Goal: Task Accomplishment & Management: Manage account settings

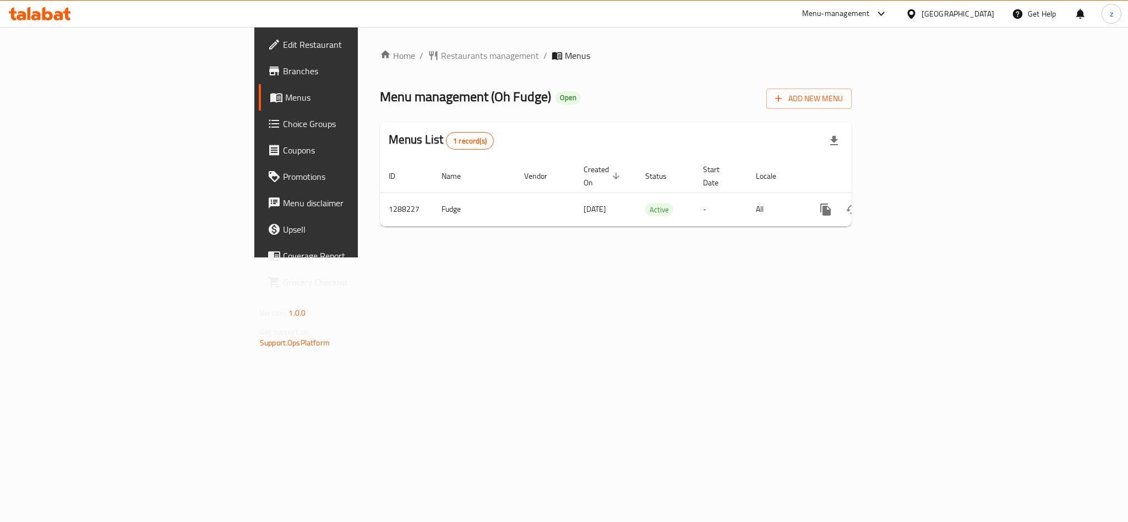
click at [283, 50] on span "Edit Restaurant" at bounding box center [358, 44] width 151 height 13
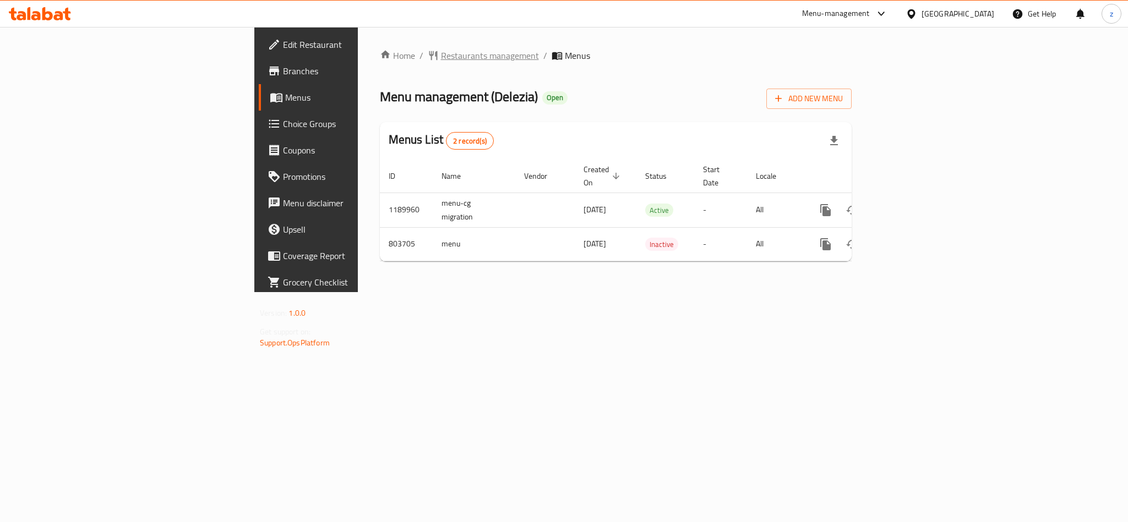
click at [441, 56] on span "Restaurants management" at bounding box center [490, 55] width 98 height 13
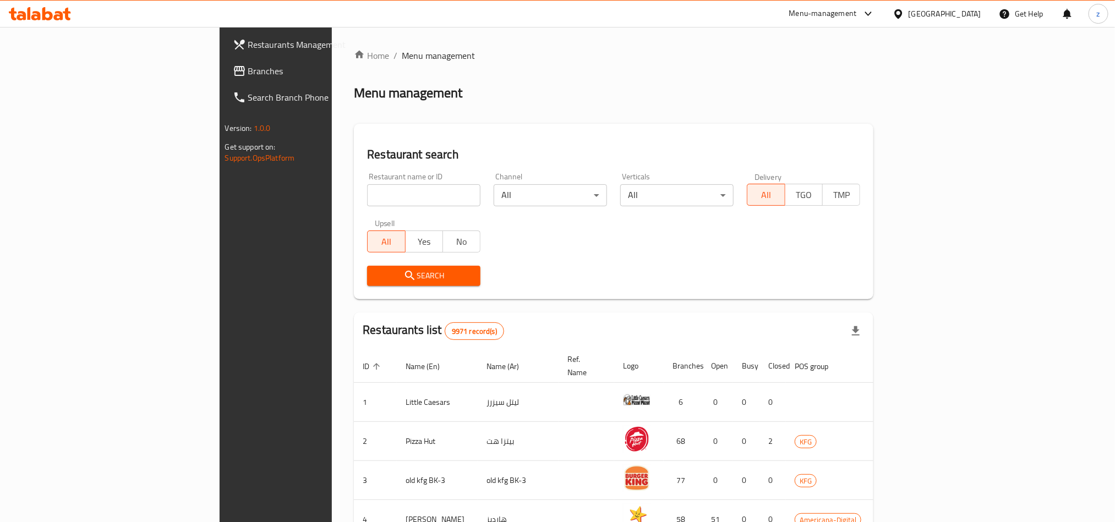
click at [248, 72] on span "Branches" at bounding box center [322, 70] width 149 height 13
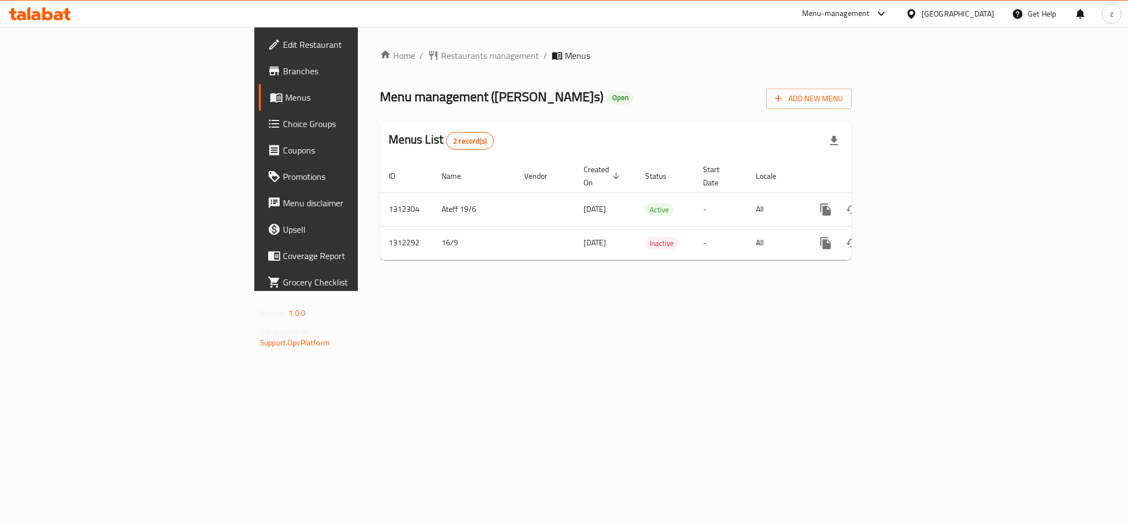
click at [283, 129] on span "Choice Groups" at bounding box center [358, 123] width 151 height 13
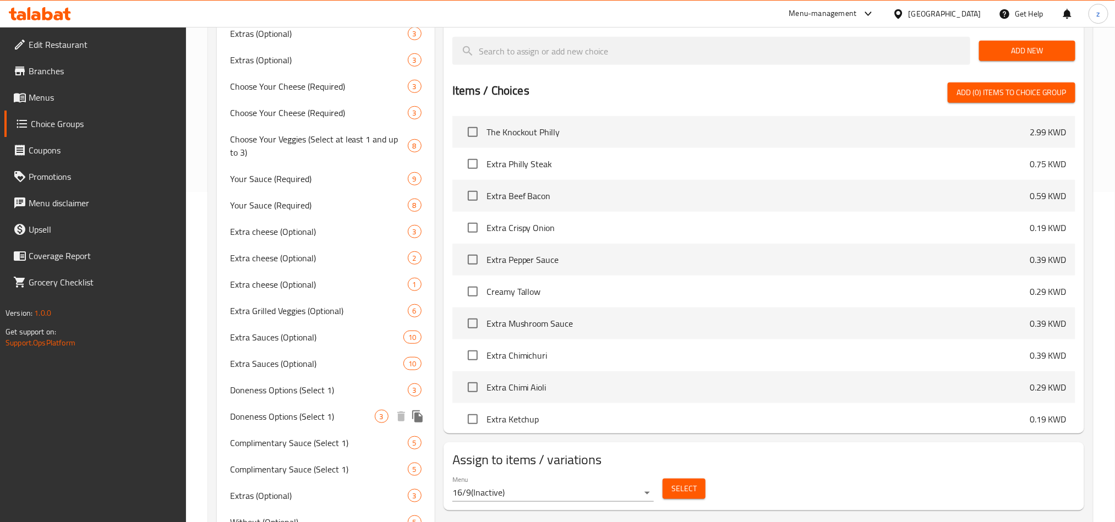
scroll to position [483, 0]
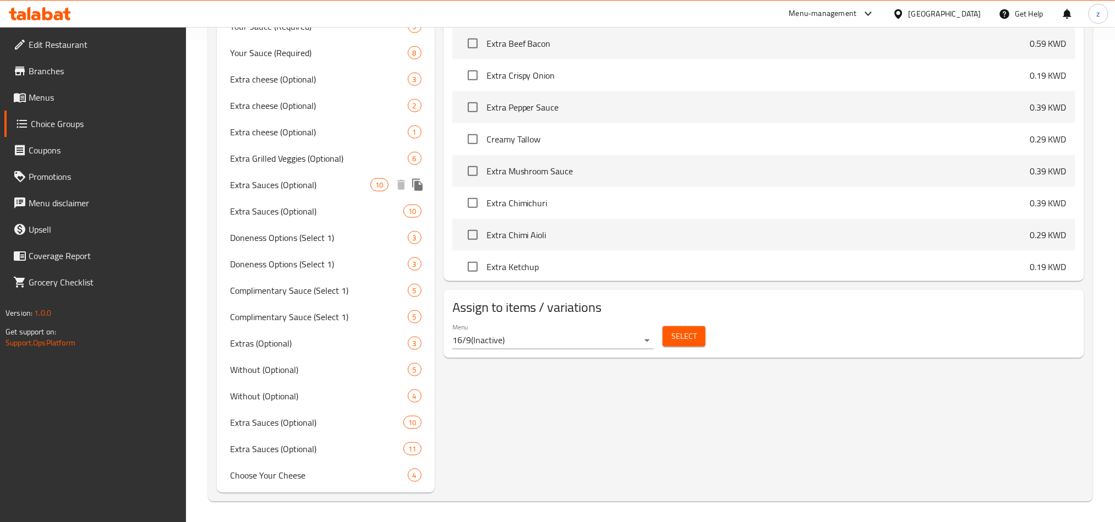
click at [268, 190] on span "Extra Sauces (Optional)" at bounding box center [300, 184] width 141 height 13
type input "Extra Sauces (Optional)"
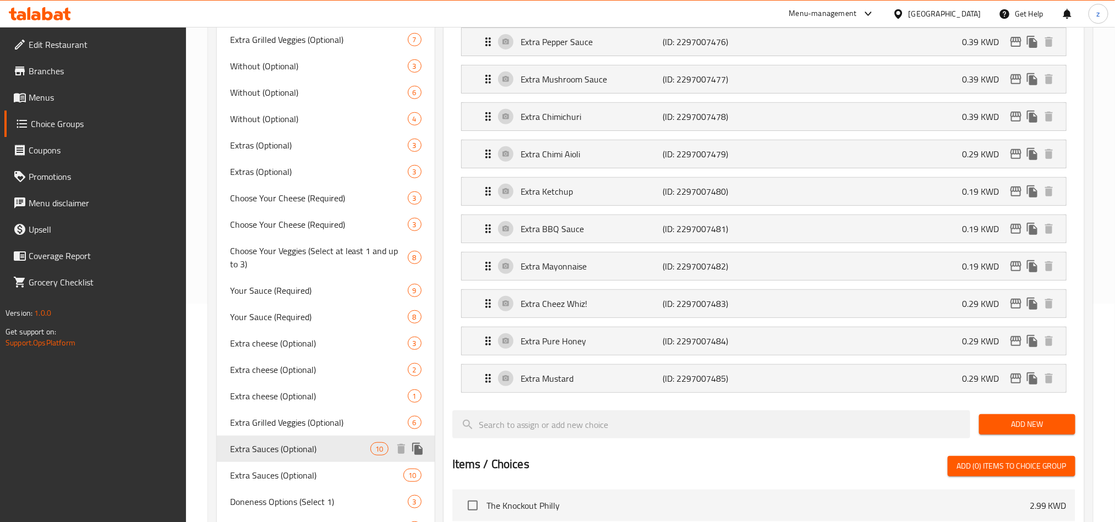
scroll to position [248, 0]
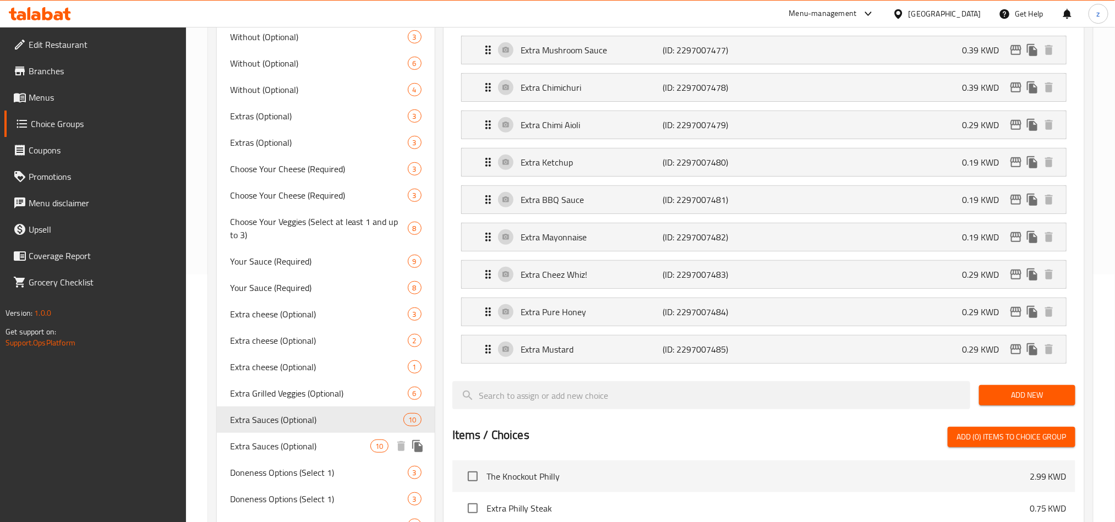
click at [270, 451] on span "Extra Sauces (Optional)" at bounding box center [300, 446] width 141 height 13
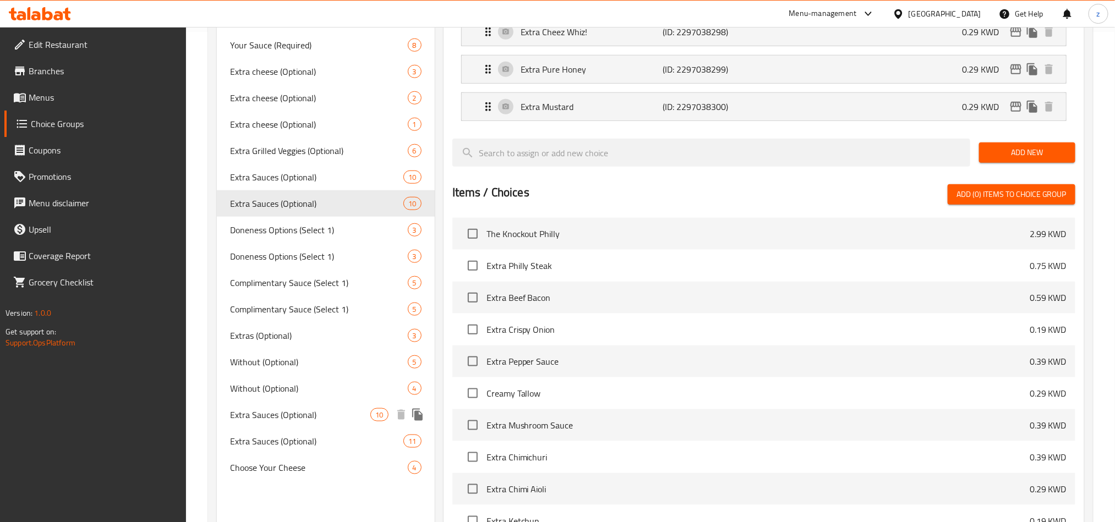
scroll to position [495, 0]
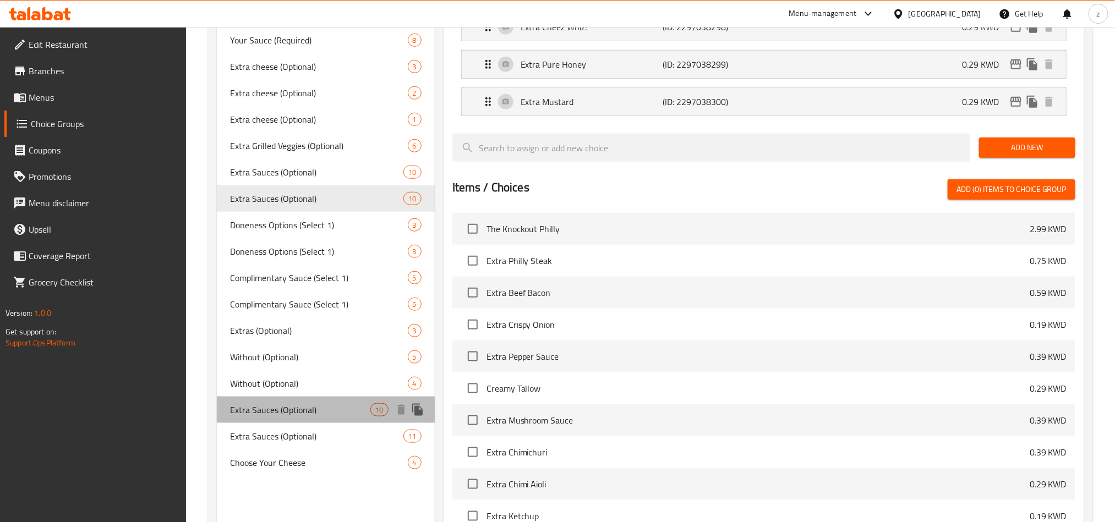
click at [253, 413] on span "Extra Sauces (Optional)" at bounding box center [300, 409] width 141 height 13
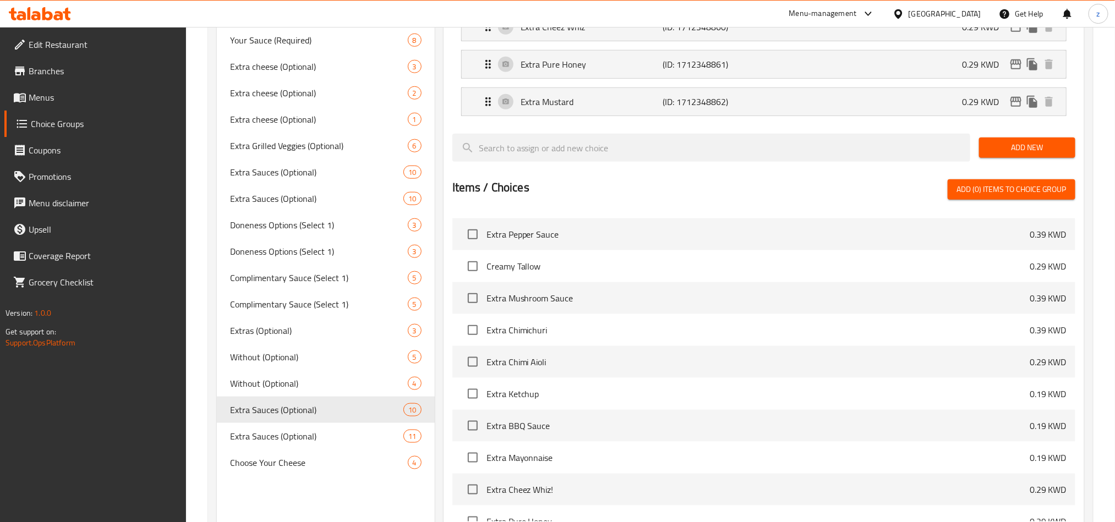
scroll to position [248, 0]
click at [288, 435] on span "Extra Sauces (Optional)" at bounding box center [300, 436] width 141 height 13
type input "صوصات إضافية (اختياري)"
type input "11"
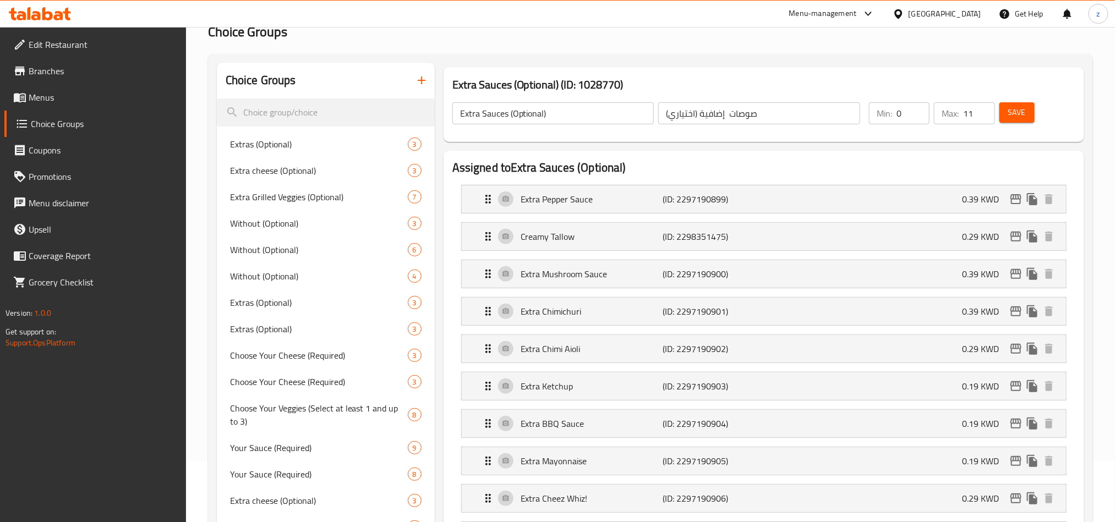
scroll to position [0, 0]
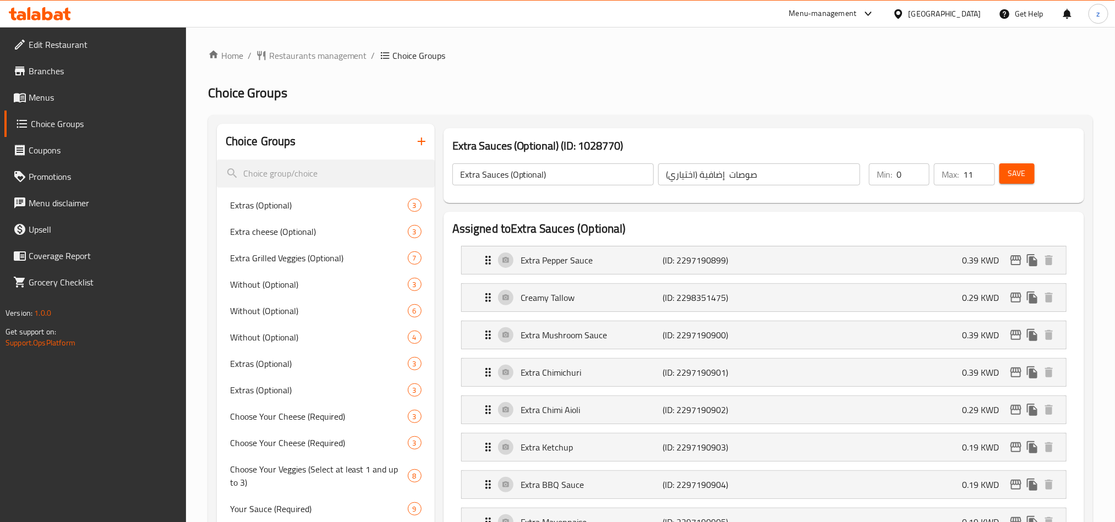
click at [689, 169] on input "صوصات إضافية (اختياري)" at bounding box center [759, 174] width 202 height 22
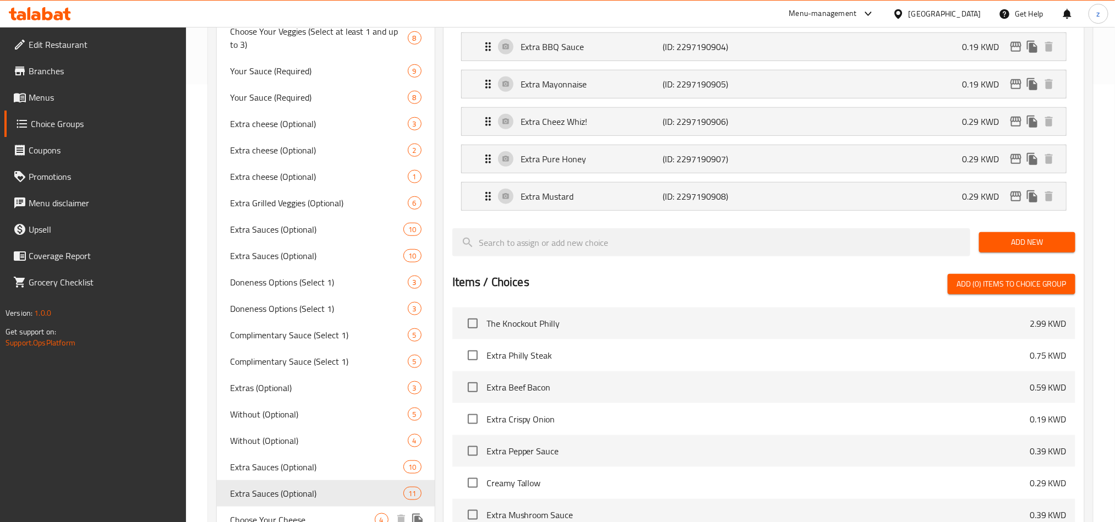
scroll to position [411, 0]
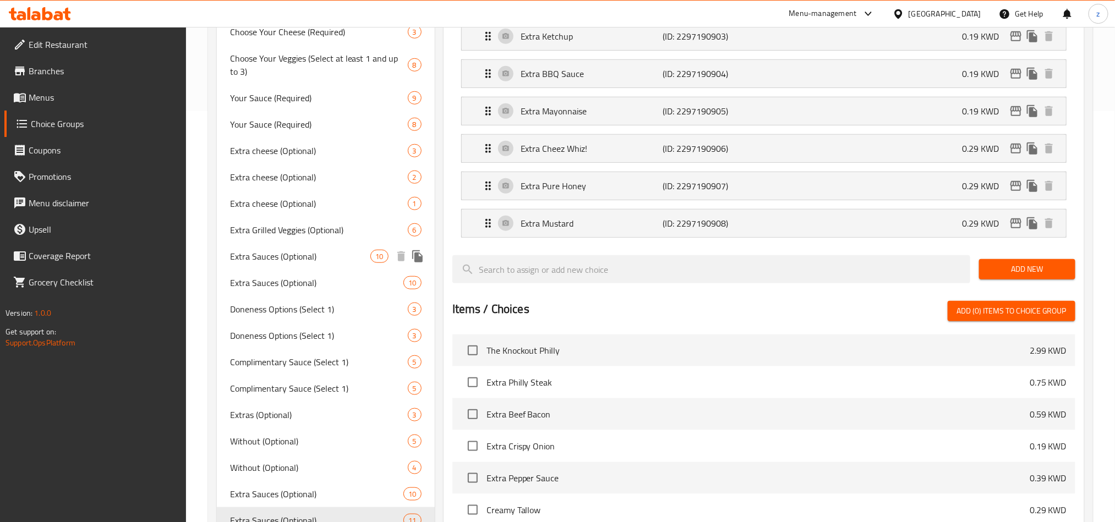
drag, startPoint x: 261, startPoint y: 257, endPoint x: 261, endPoint y: 274, distance: 17.6
click at [261, 257] on span "Extra Sauces (Optional)" at bounding box center [300, 256] width 141 height 13
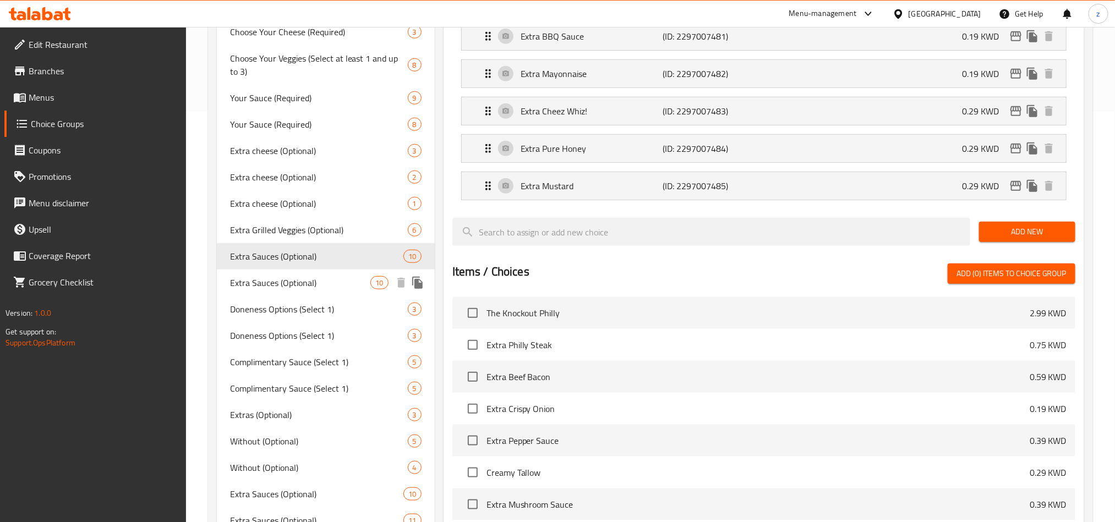
type input "صلصات إضافية (اختياري)"
type input "0"
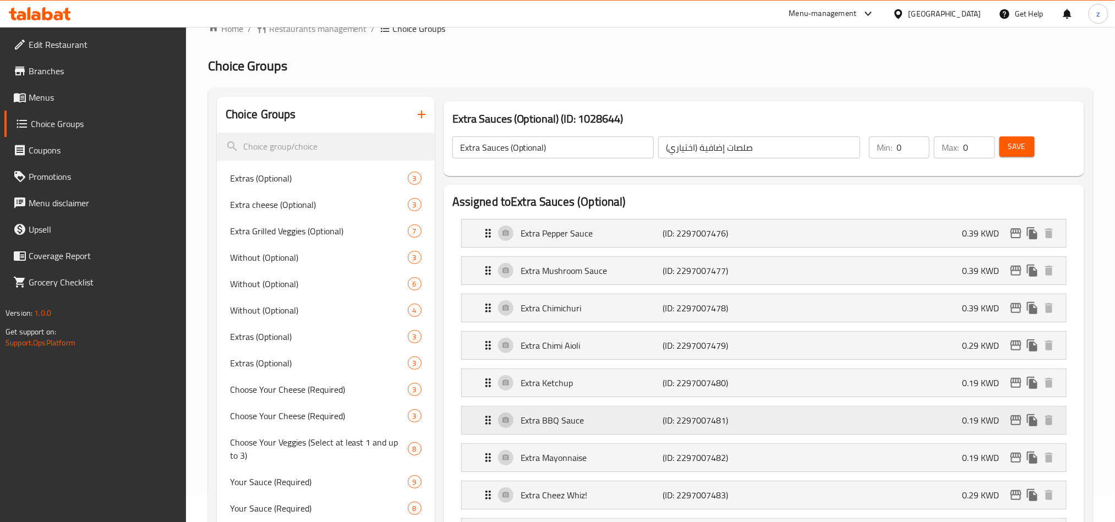
scroll to position [0, 0]
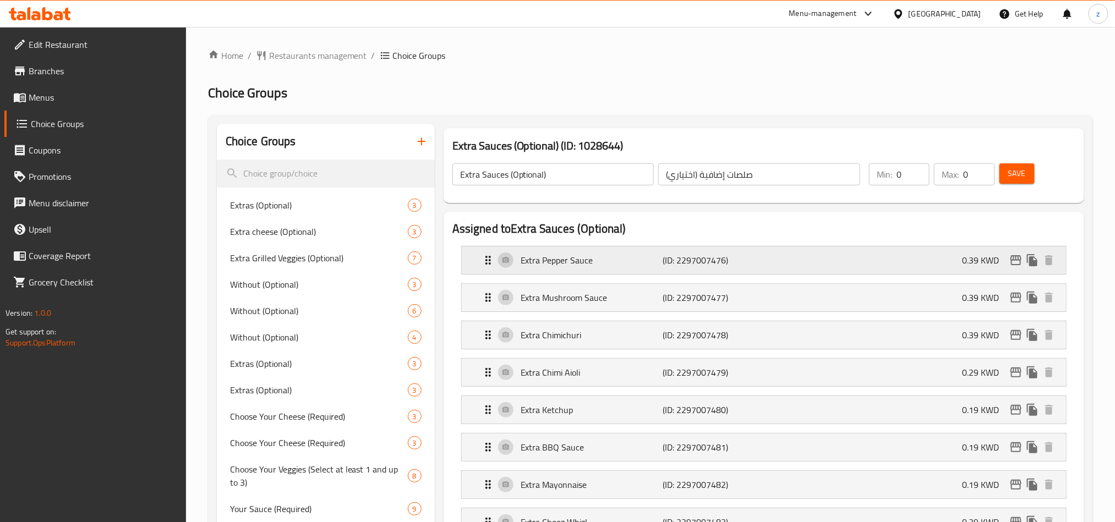
click at [557, 267] on p "Extra Pepper Sauce" at bounding box center [592, 260] width 142 height 13
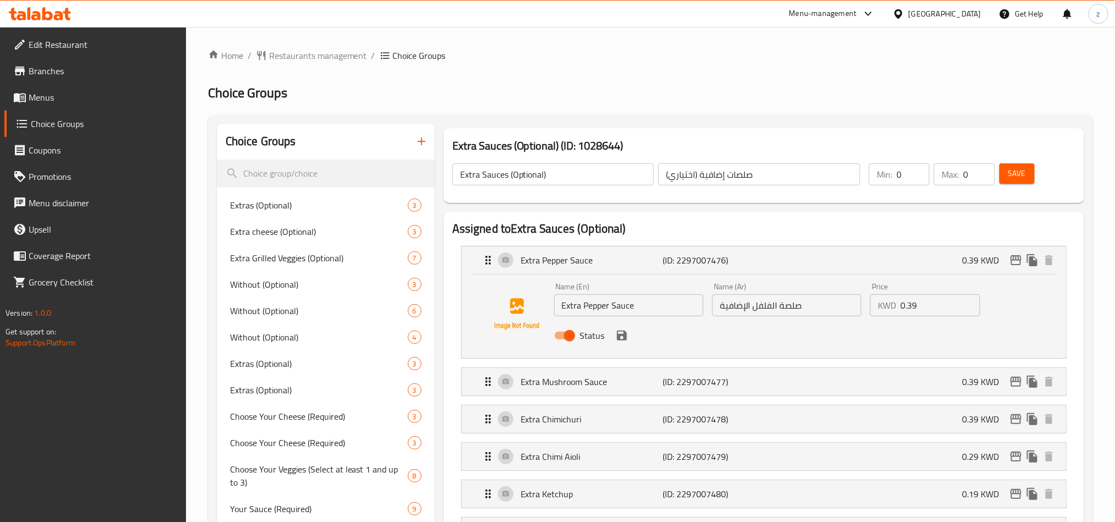
click at [768, 306] on input "صلصة الفلفل الإضافية" at bounding box center [786, 306] width 149 height 22
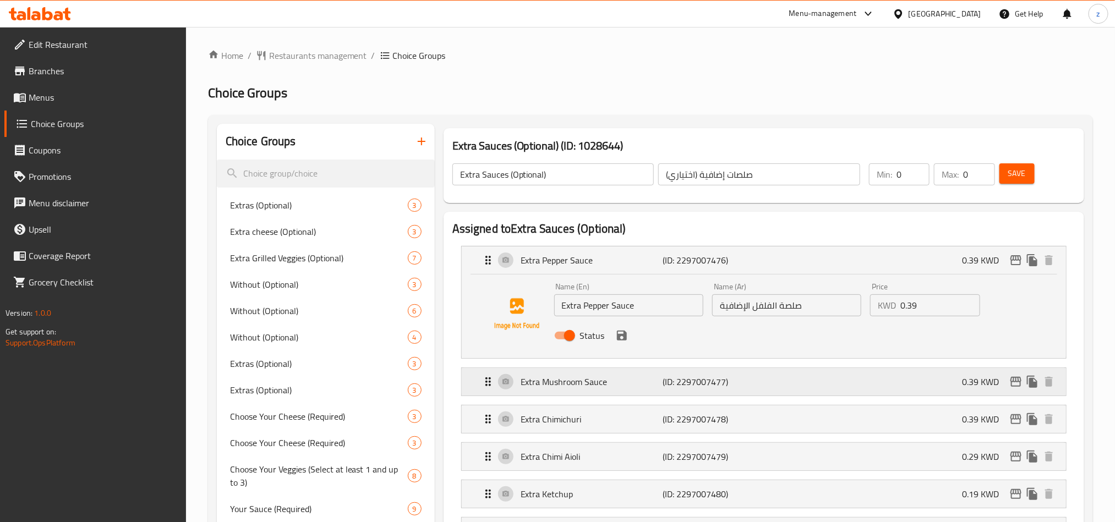
click at [568, 383] on p "Extra Mushroom Sauce" at bounding box center [592, 381] width 142 height 13
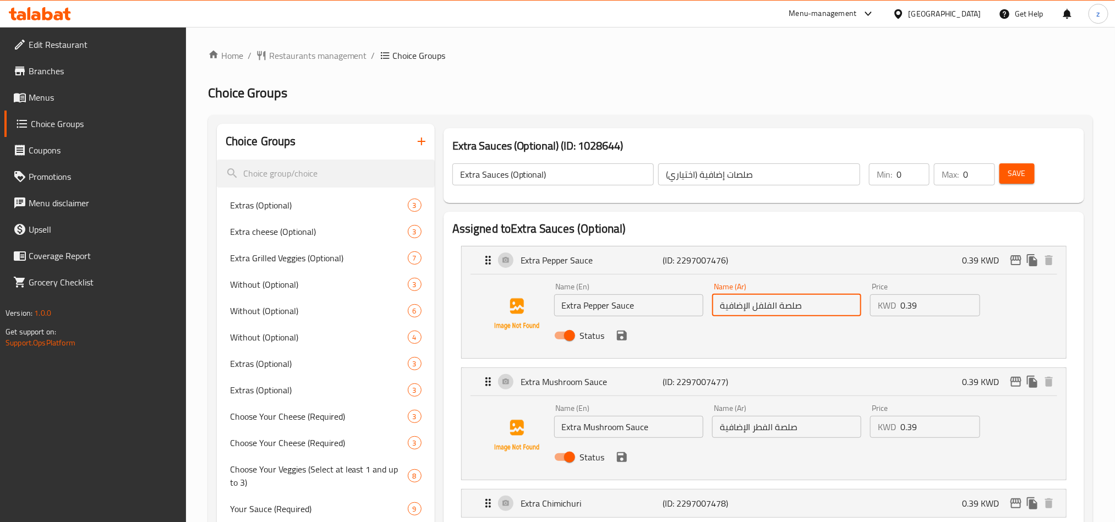
click at [744, 437] on input "صلصة الفطر الإضافية" at bounding box center [786, 427] width 149 height 22
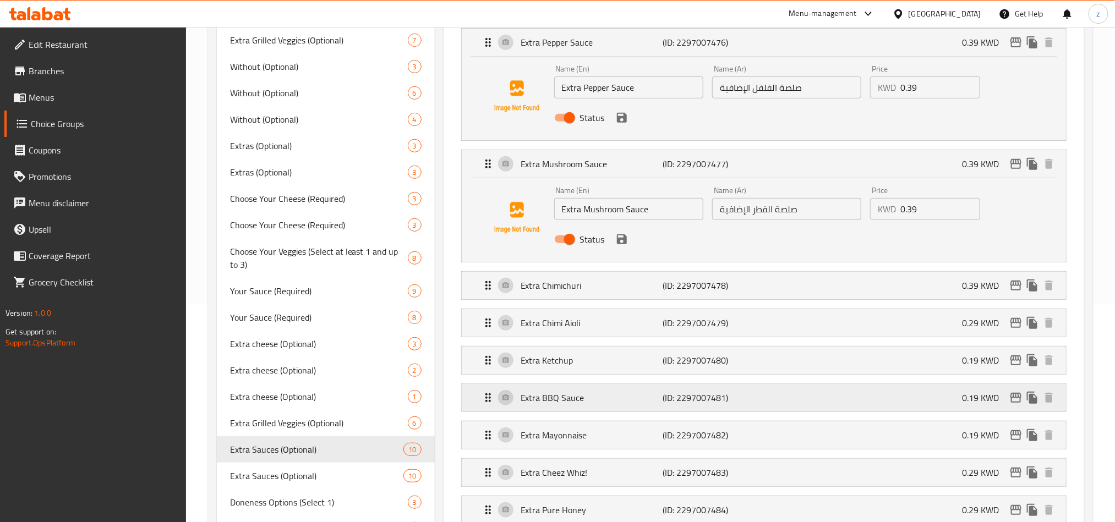
scroll to position [165, 0]
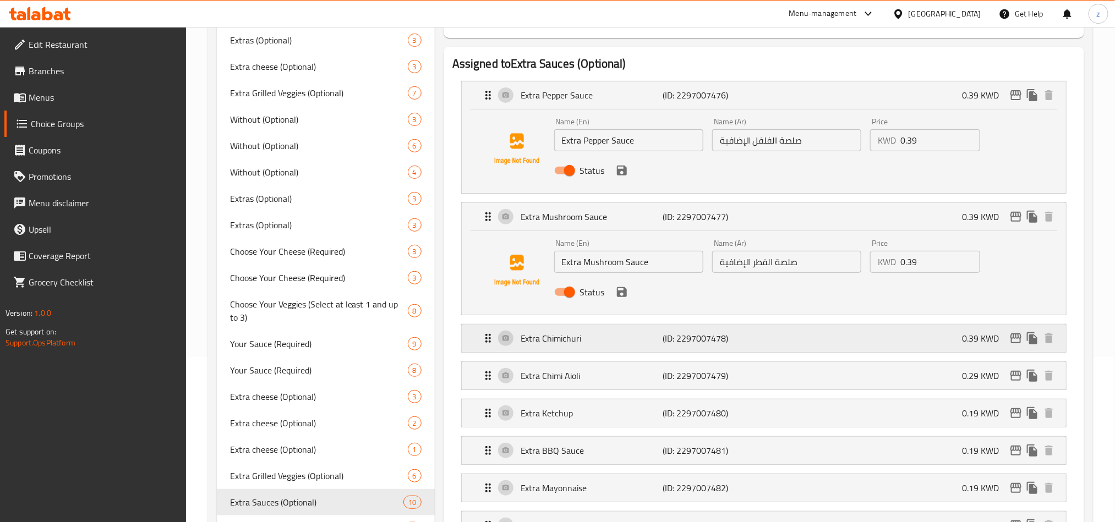
click at [547, 348] on div "Extra Chimichuri (ID: 2297007478) 0.39 KWD" at bounding box center [767, 339] width 571 height 28
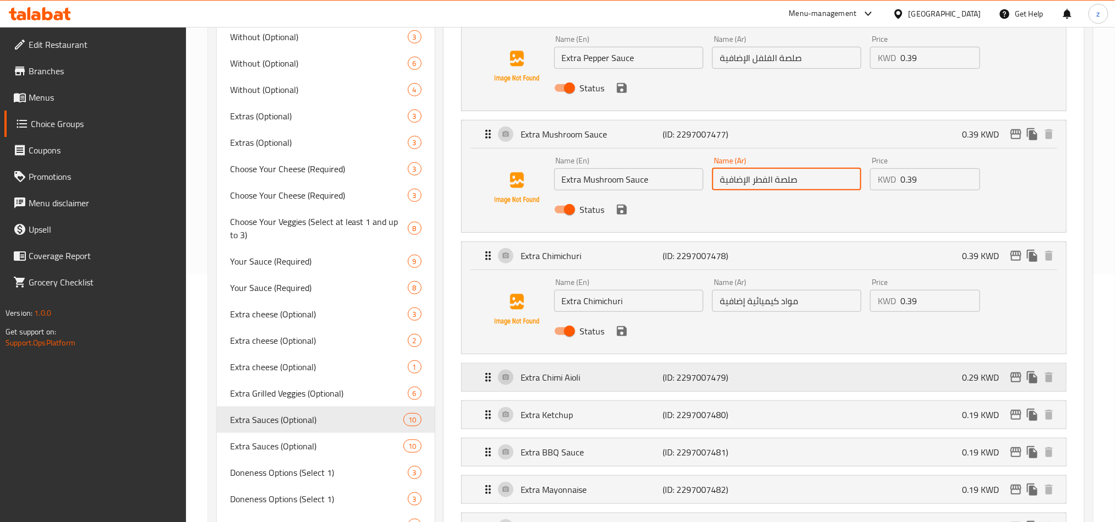
click at [549, 383] on p "Extra Chimi Aioli" at bounding box center [592, 377] width 142 height 13
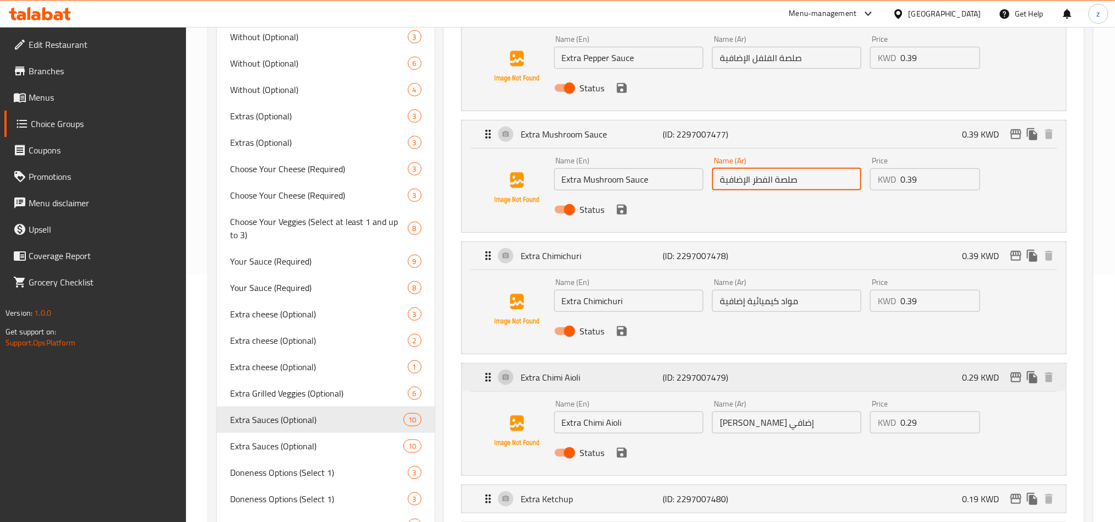
scroll to position [330, 0]
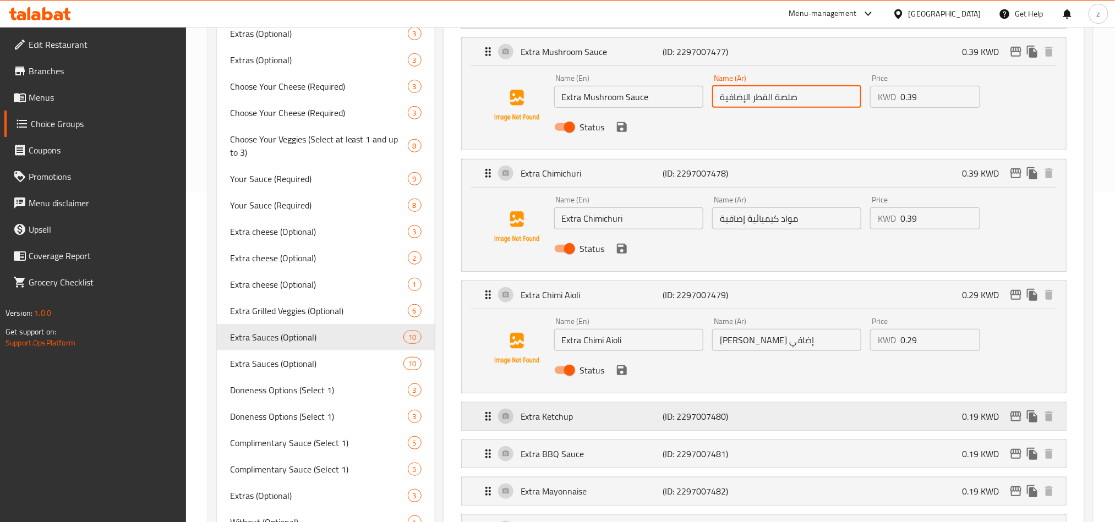
click at [557, 415] on p "Extra Ketchup" at bounding box center [592, 416] width 142 height 13
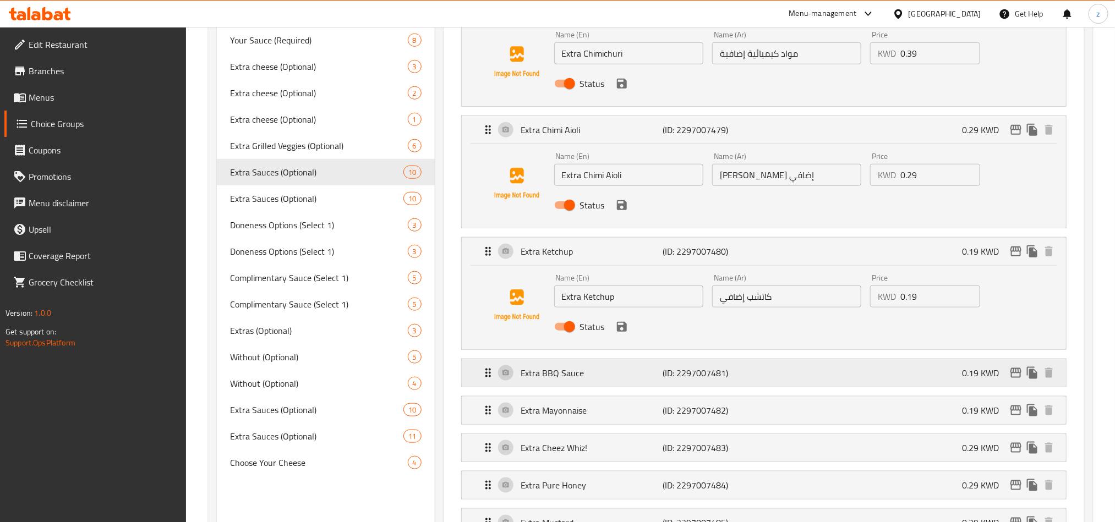
click at [552, 377] on p "Extra BBQ Sauce" at bounding box center [592, 373] width 142 height 13
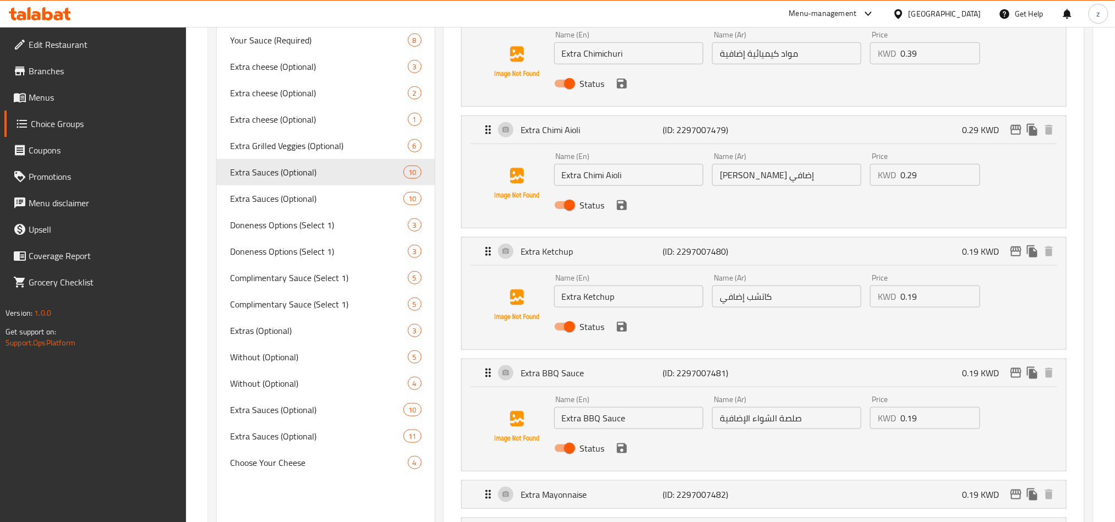
scroll to position [661, 0]
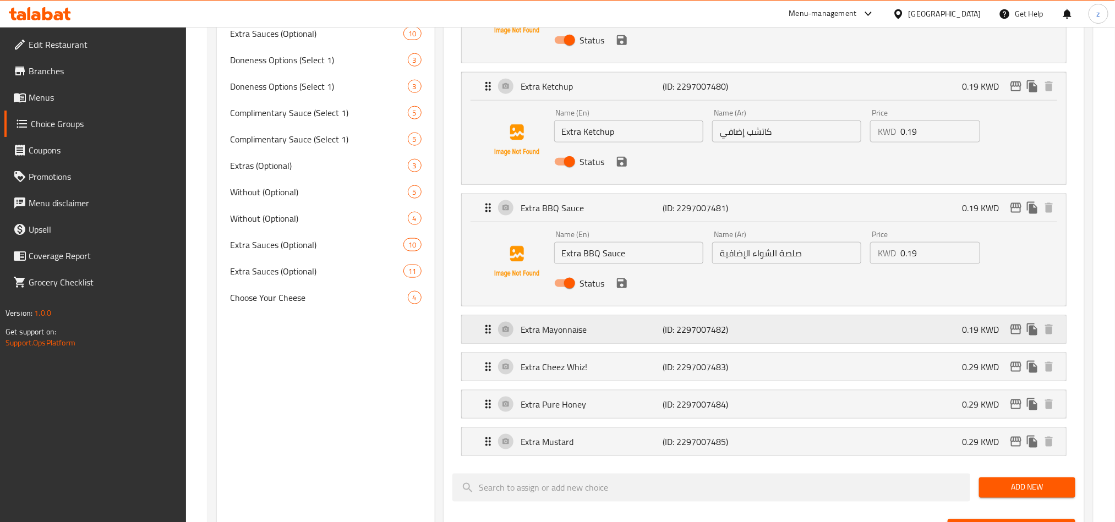
click at [546, 341] on div "Extra Mayonnaise (ID: 2297007482) 0.19 KWD" at bounding box center [767, 330] width 571 height 28
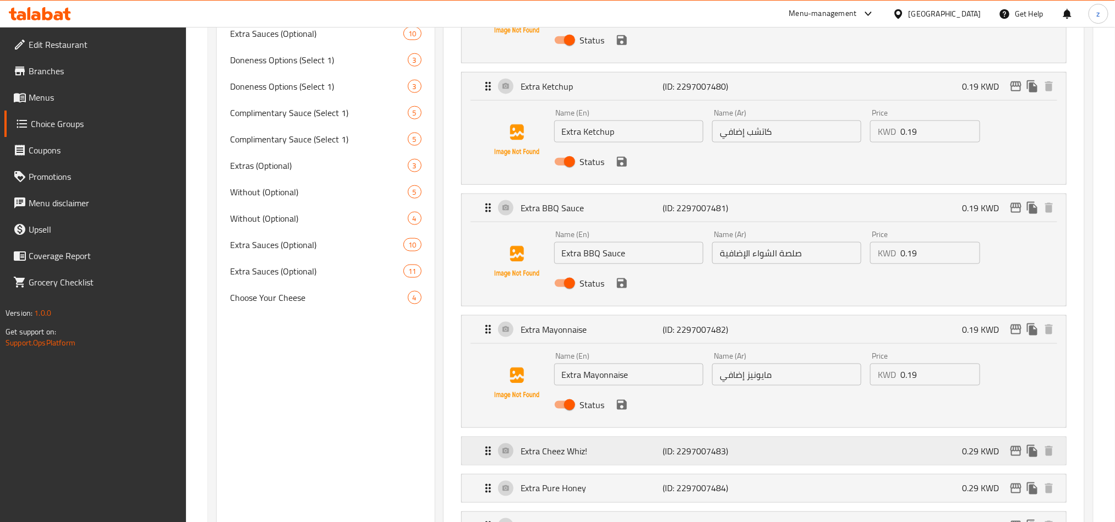
click at [542, 454] on p "Extra Cheez Whiz!" at bounding box center [592, 451] width 142 height 13
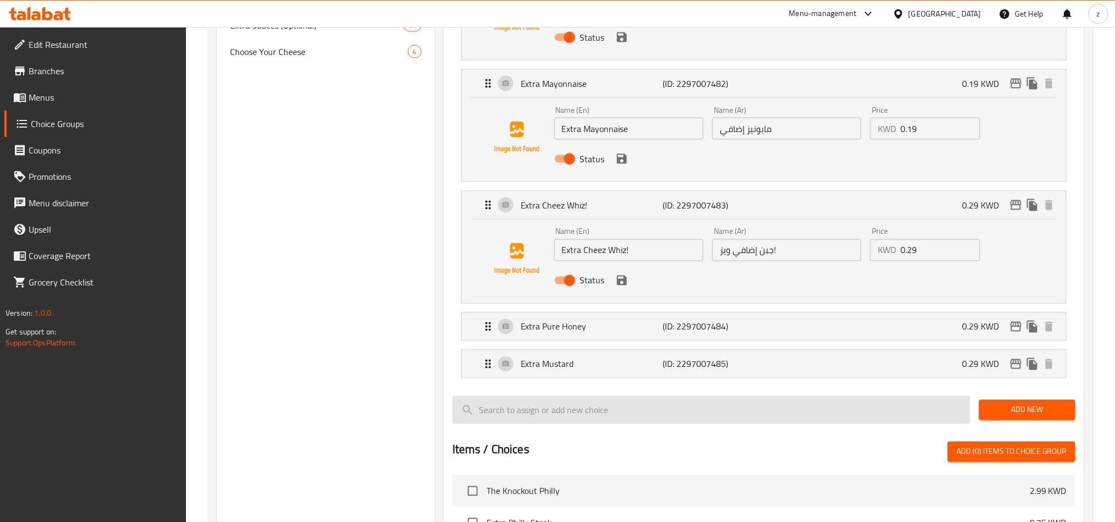
scroll to position [908, 0]
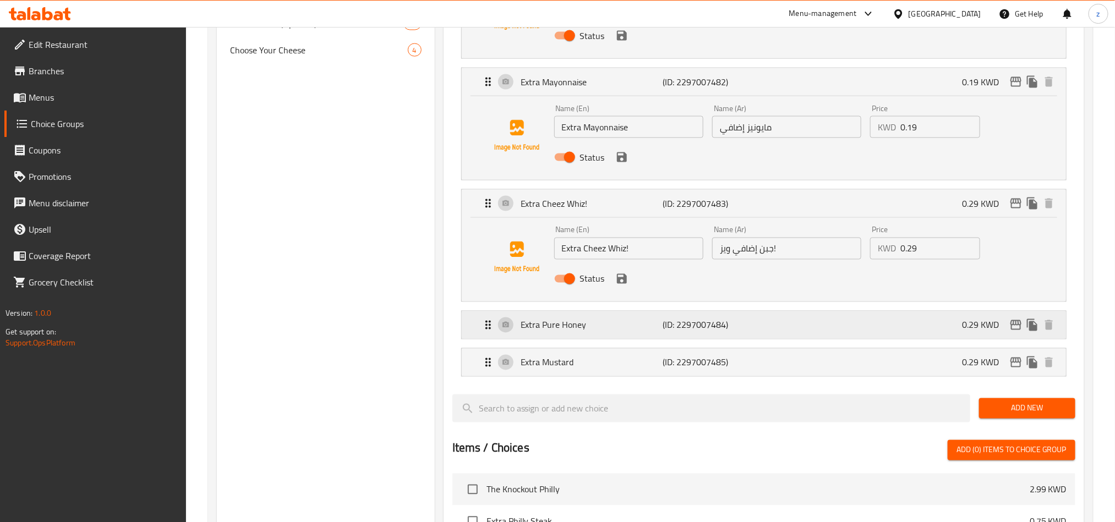
click at [557, 339] on div "Extra Pure Honey (ID: 2297007484) 0.29 KWD" at bounding box center [767, 326] width 571 height 28
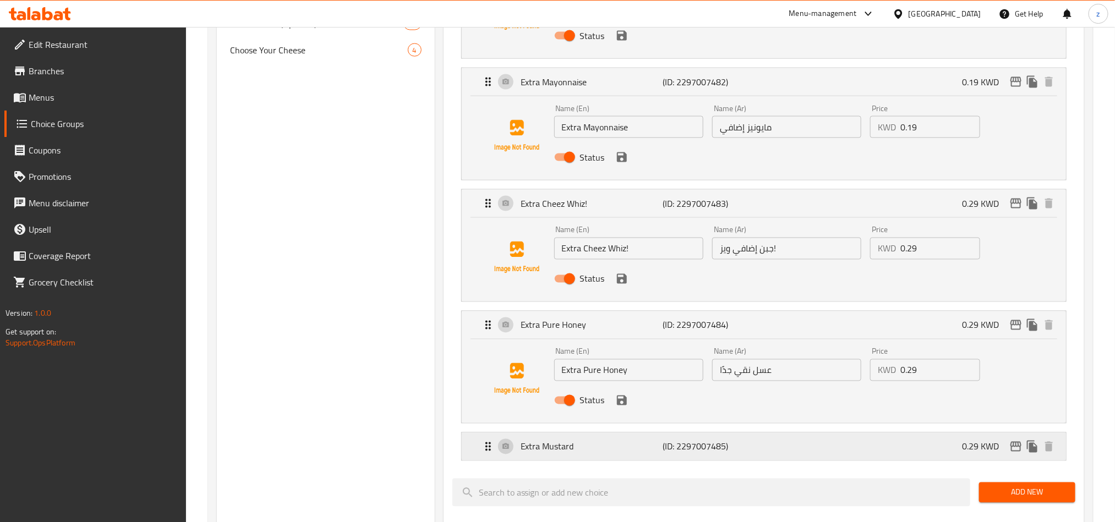
click at [557, 449] on p "Extra Mustard" at bounding box center [592, 446] width 142 height 13
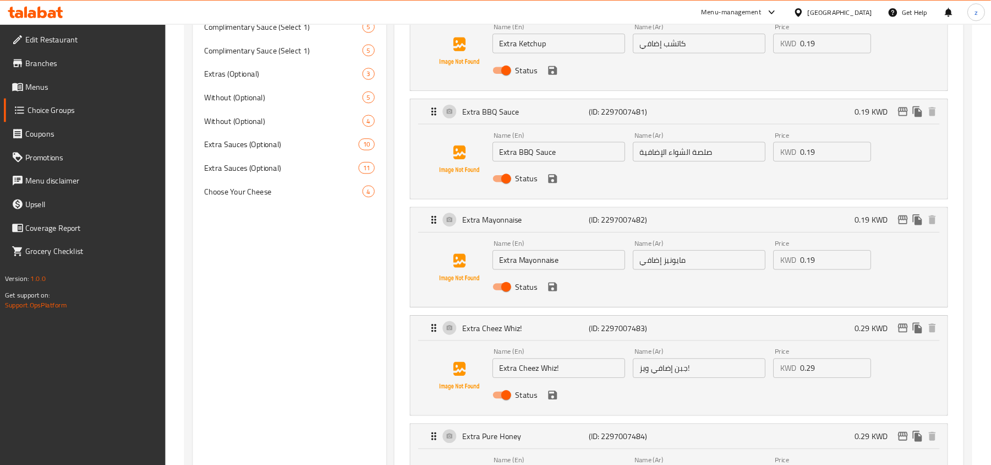
scroll to position [743, 0]
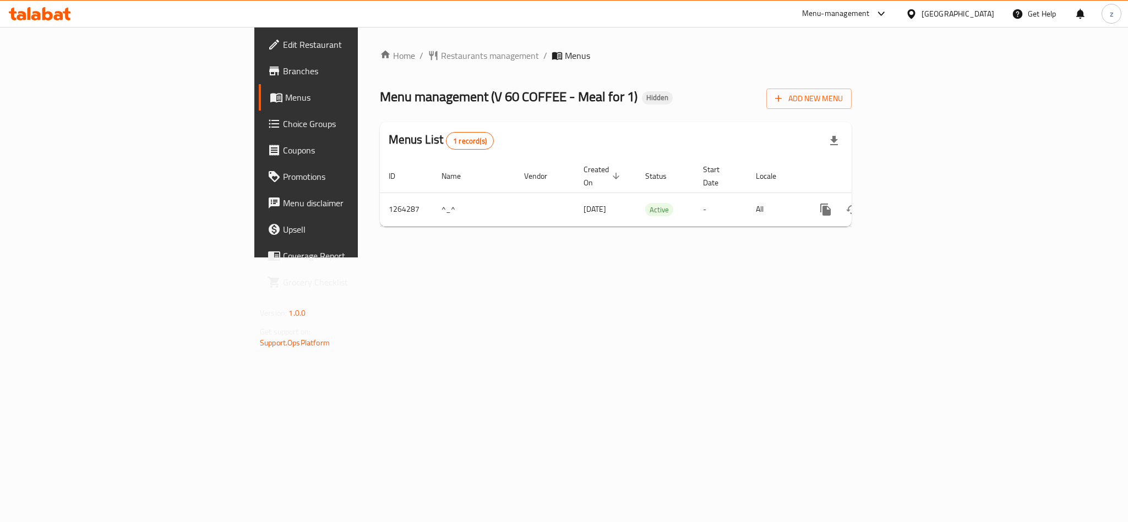
click at [283, 45] on span "Edit Restaurant" at bounding box center [358, 44] width 151 height 13
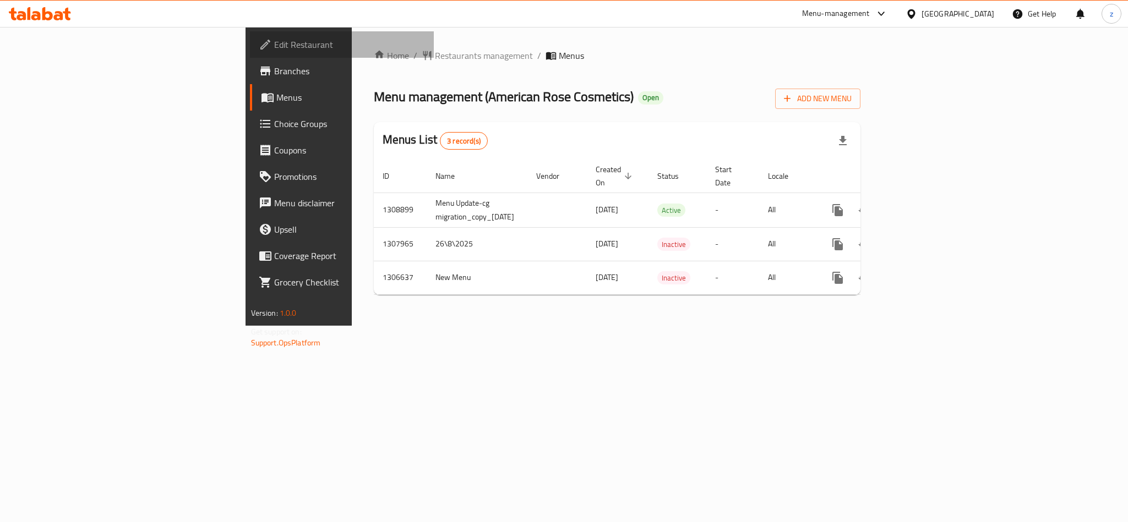
click at [274, 43] on span "Edit Restaurant" at bounding box center [349, 44] width 151 height 13
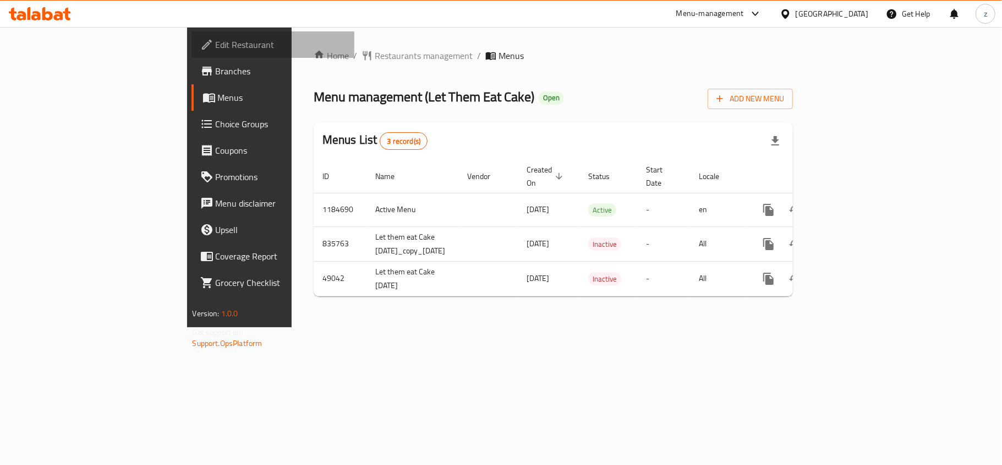
click at [216, 48] on span "Edit Restaurant" at bounding box center [281, 44] width 130 height 13
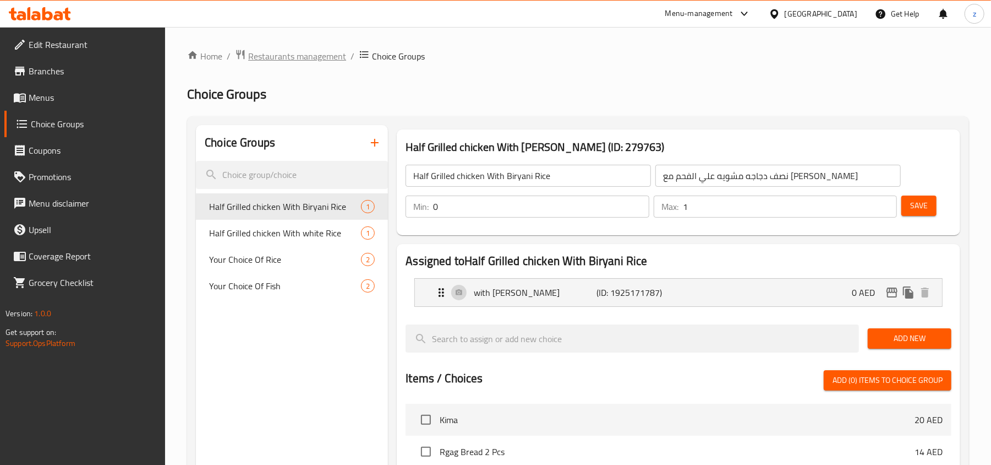
click at [266, 58] on span "Restaurants management" at bounding box center [297, 56] width 98 height 13
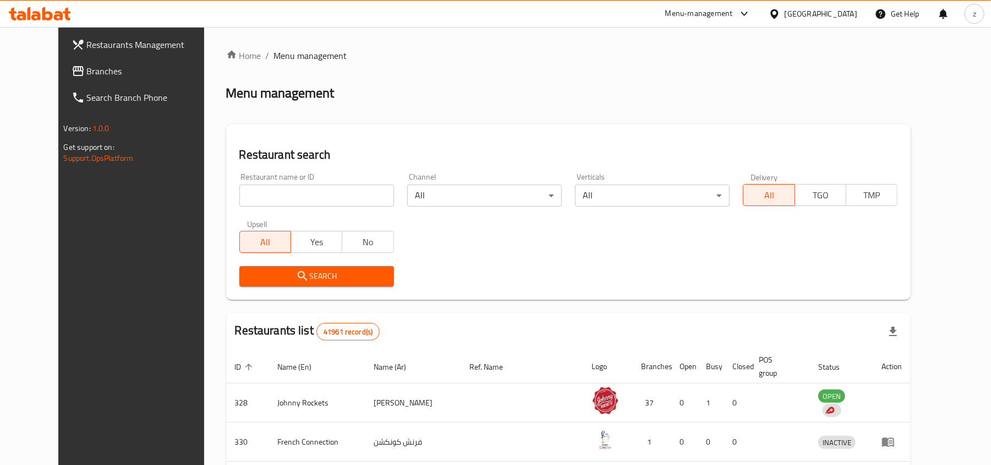
click at [87, 76] on span "Branches" at bounding box center [151, 70] width 128 height 13
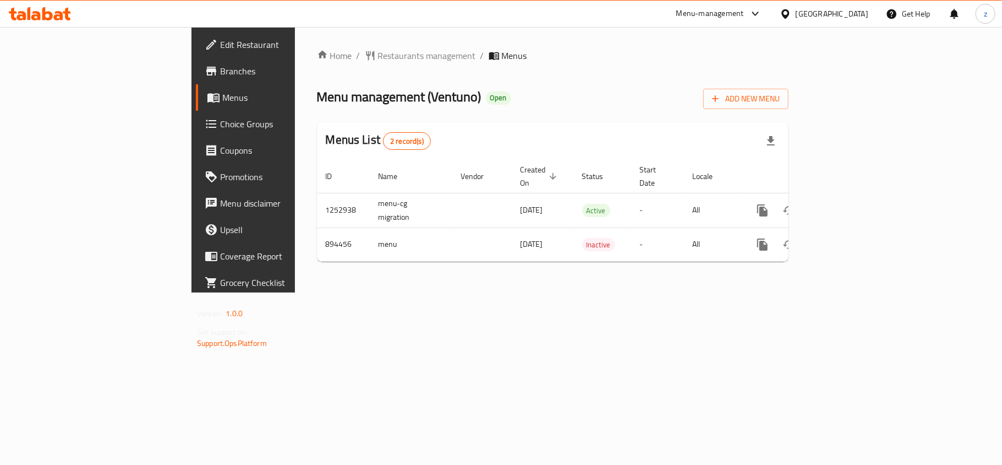
click at [220, 47] on span "Edit Restaurant" at bounding box center [285, 44] width 130 height 13
click at [220, 44] on span "Edit Restaurant" at bounding box center [285, 44] width 130 height 13
click at [196, 53] on link "Edit Restaurant" at bounding box center [277, 44] width 163 height 26
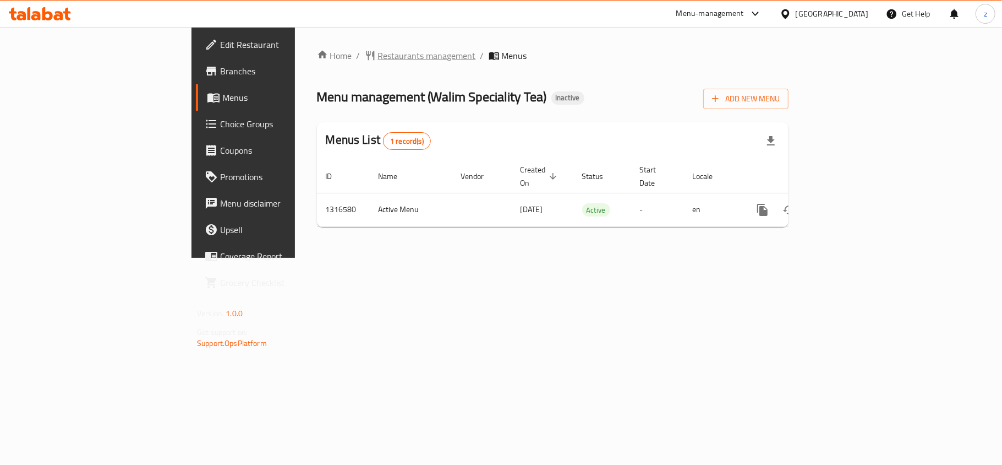
click at [378, 56] on span "Restaurants management" at bounding box center [427, 55] width 98 height 13
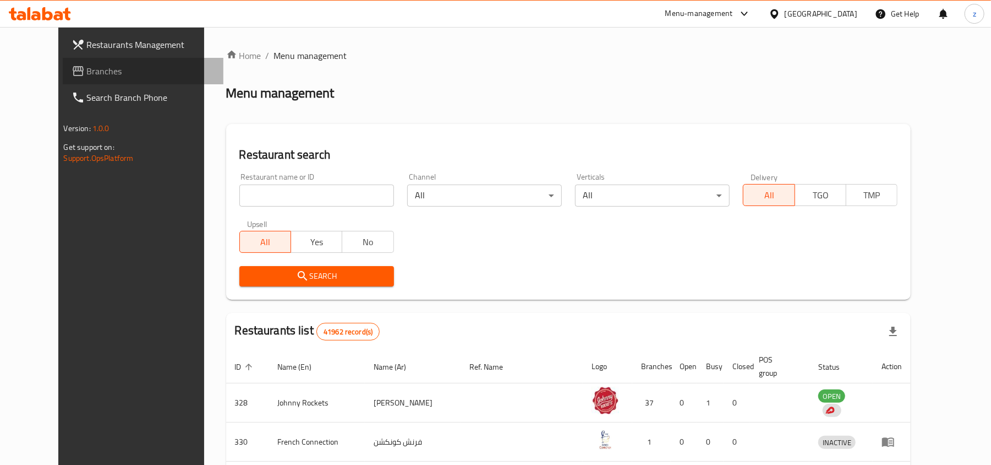
click at [87, 72] on span "Branches" at bounding box center [151, 70] width 128 height 13
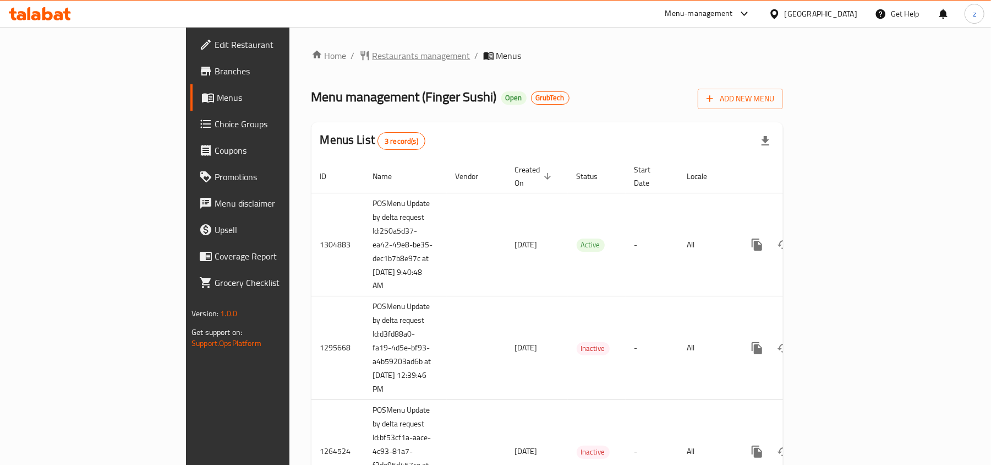
click at [373, 55] on span "Restaurants management" at bounding box center [422, 55] width 98 height 13
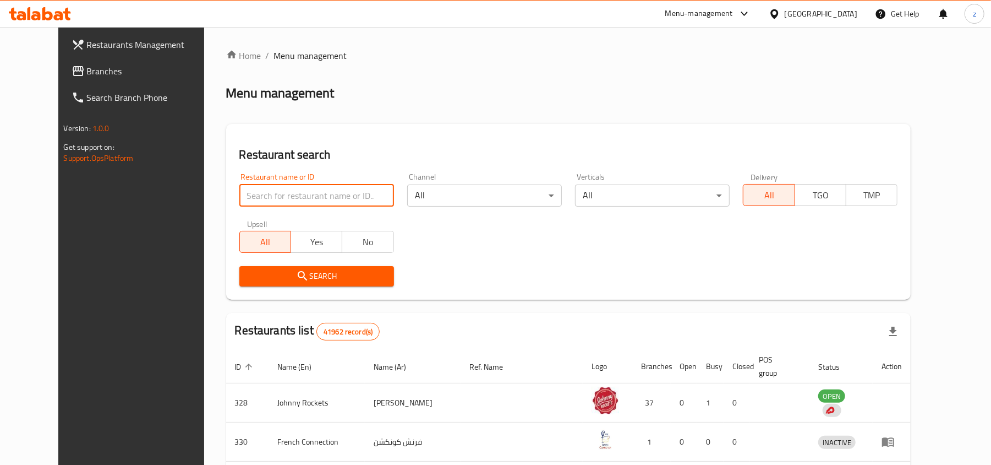
click at [282, 188] on input "search" at bounding box center [316, 195] width 155 height 22
paste input "686391"
type input "686391"
click at [335, 271] on span "Search" at bounding box center [316, 276] width 137 height 14
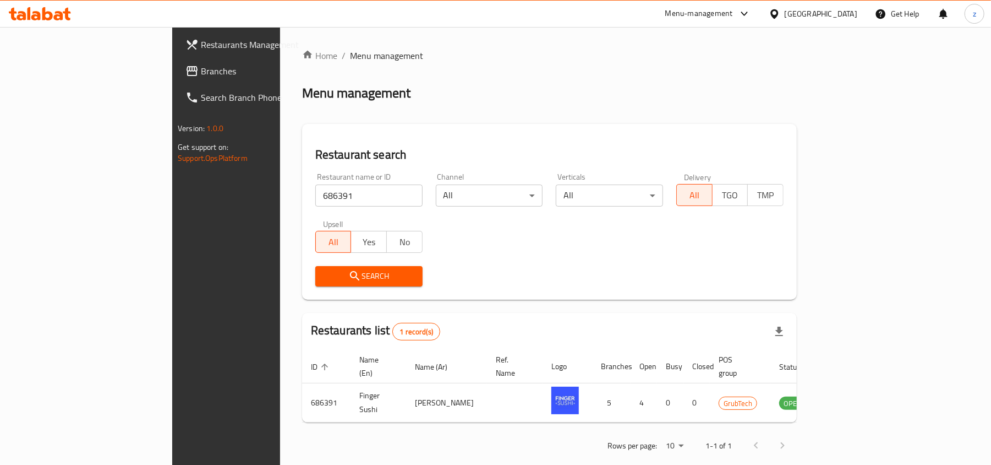
click at [201, 72] on span "Branches" at bounding box center [265, 70] width 128 height 13
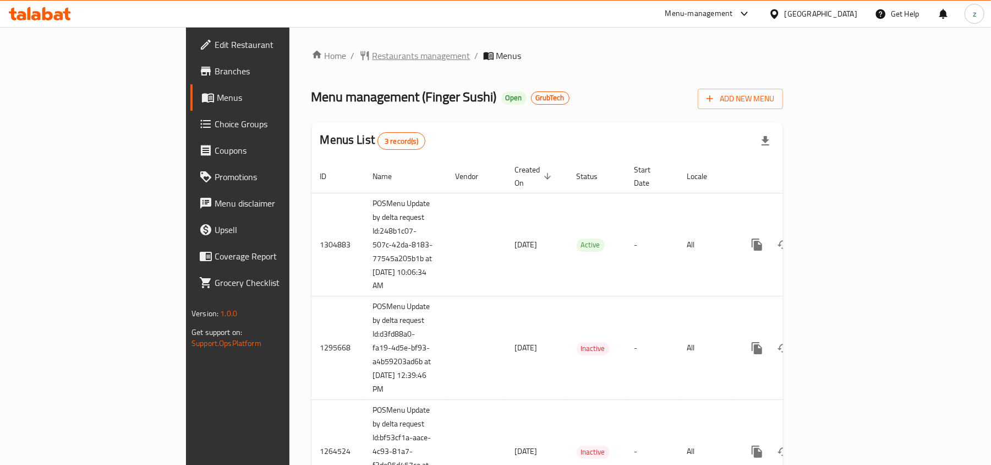
click at [373, 58] on span "Restaurants management" at bounding box center [422, 55] width 98 height 13
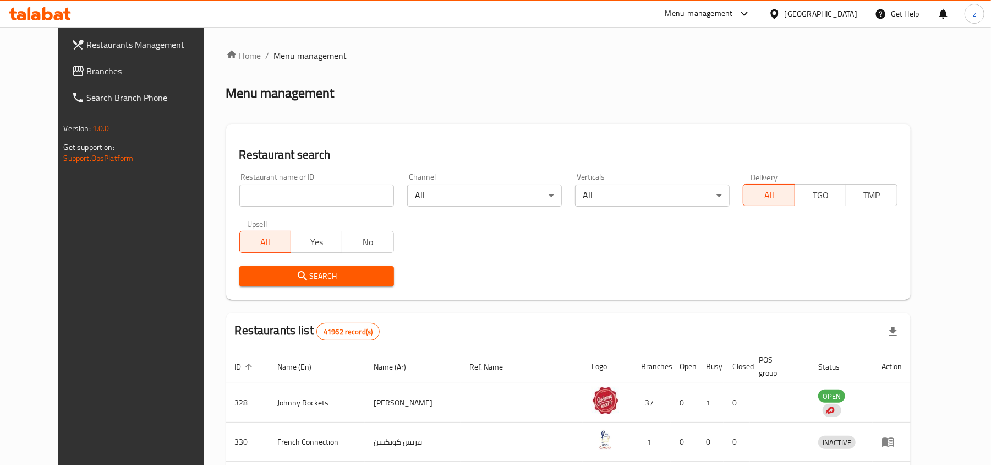
click at [249, 205] on input "search" at bounding box center [316, 195] width 155 height 22
paste input "686391"
type input "686391"
click at [261, 279] on span "Search" at bounding box center [316, 276] width 137 height 14
